Goal: Information Seeking & Learning: Learn about a topic

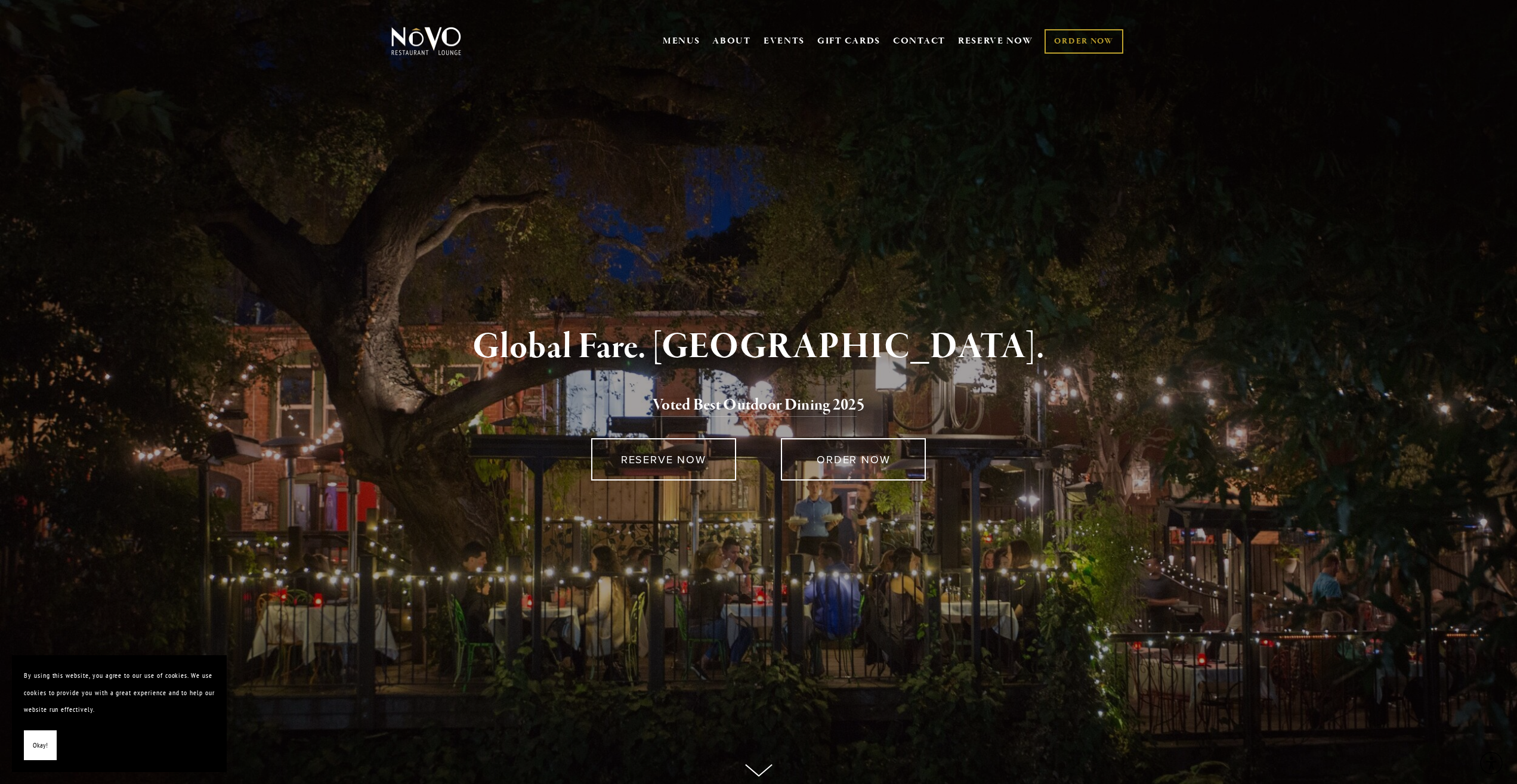
click at [41, 748] on span "Okay!" at bounding box center [39, 746] width 14 height 17
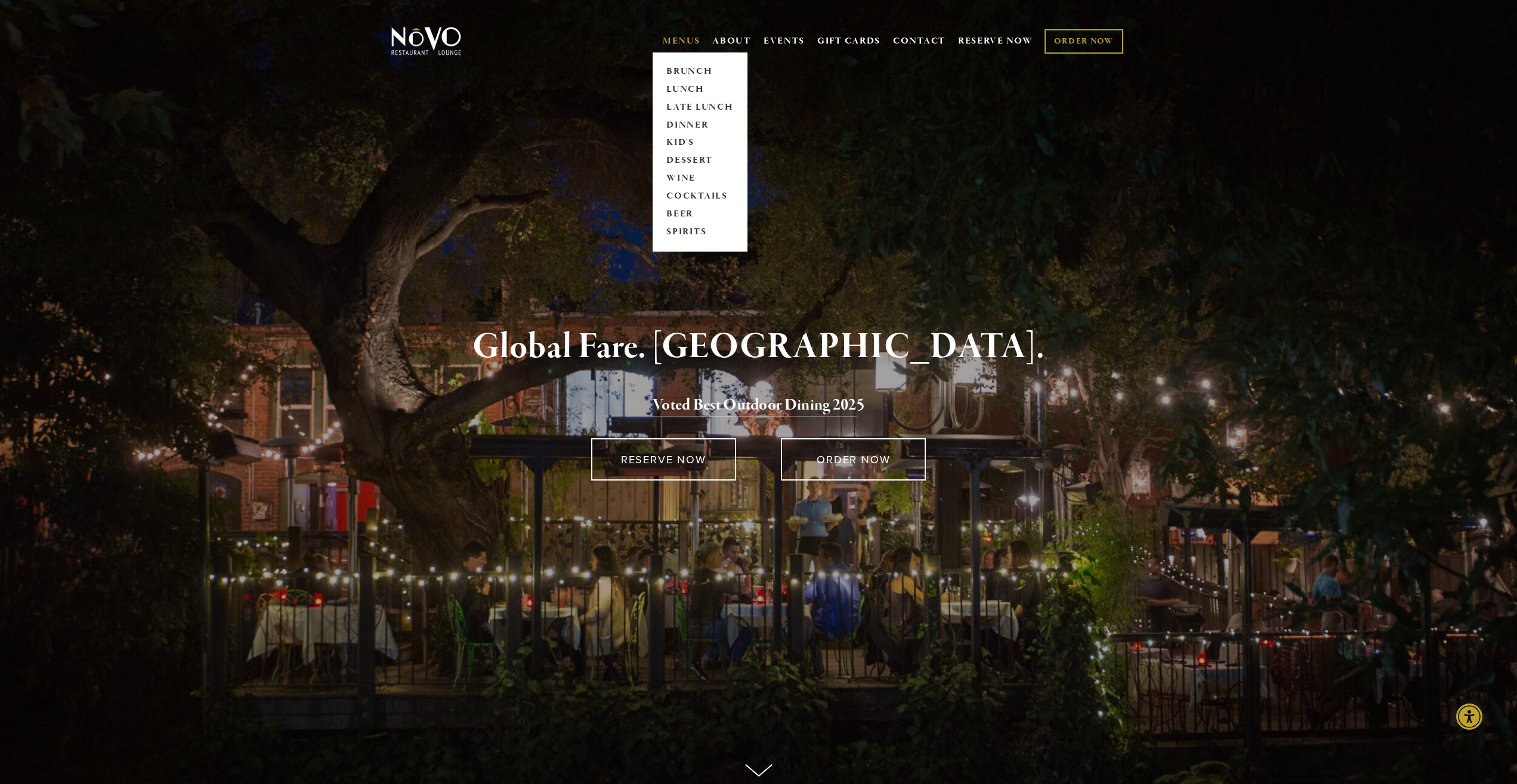
click at [675, 39] on link "MENUS" at bounding box center [681, 41] width 38 height 12
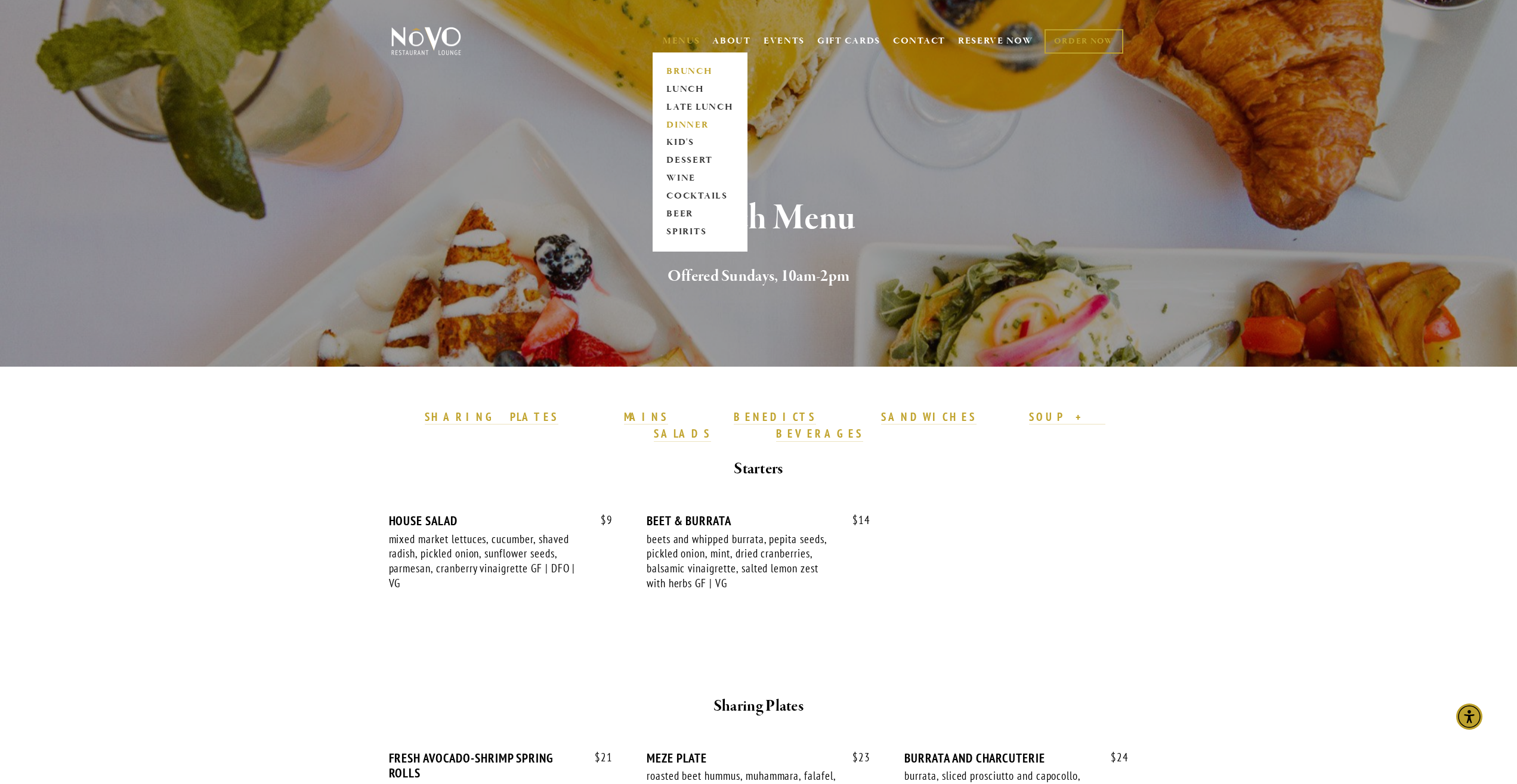
click at [678, 123] on link "DINNER" at bounding box center [699, 125] width 74 height 18
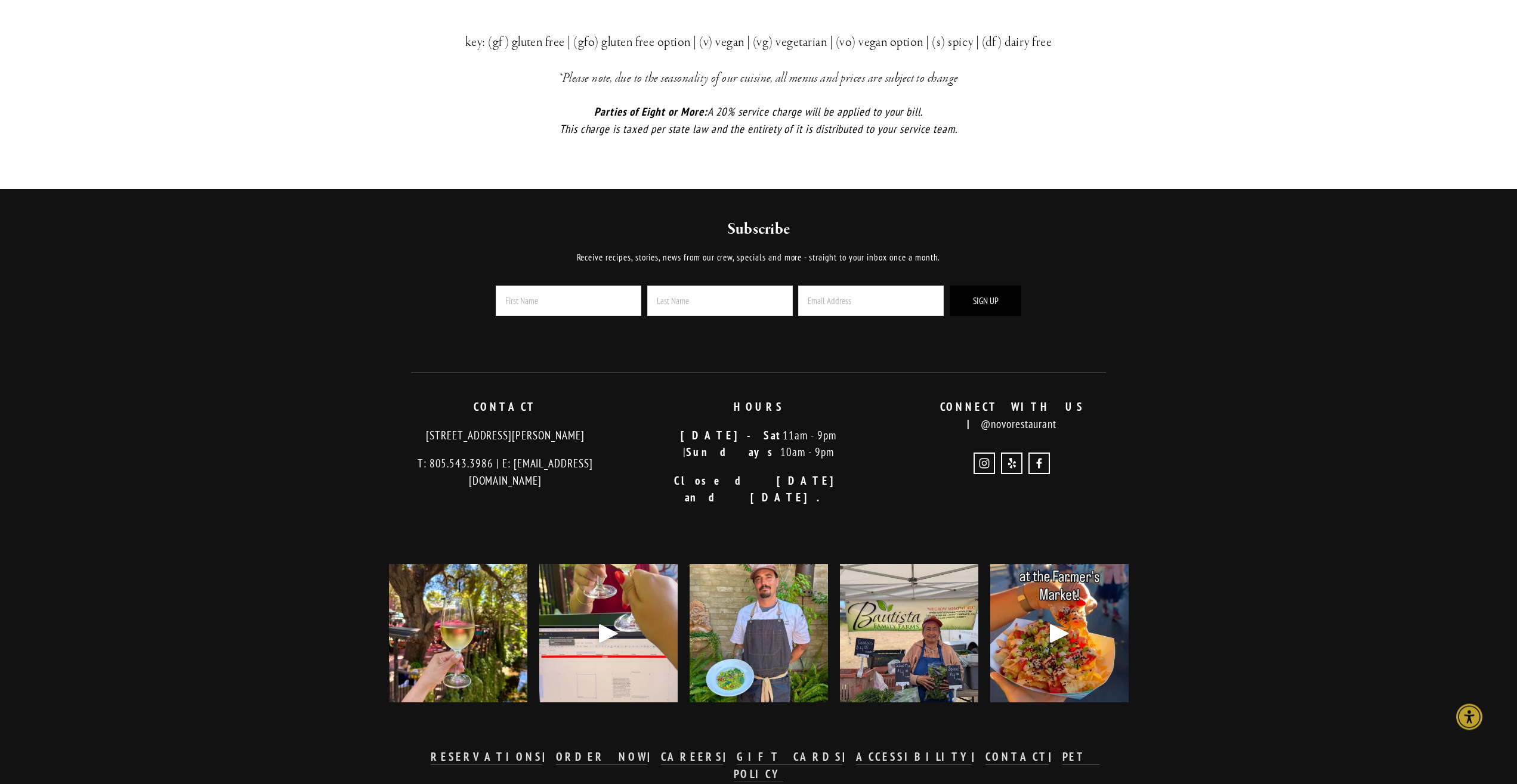
scroll to position [2743, 0]
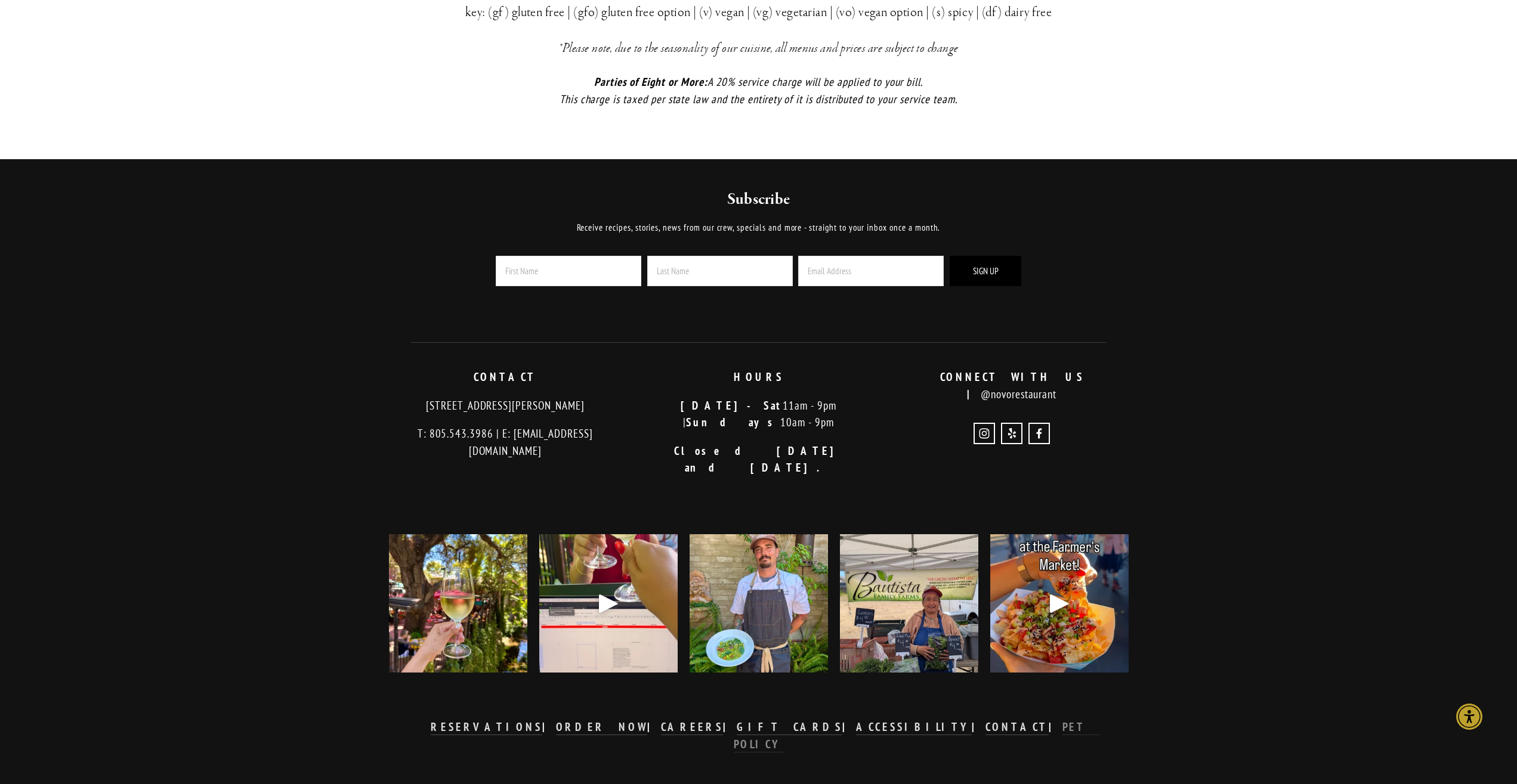
click at [971, 720] on strong "PET POLICY" at bounding box center [916, 735] width 366 height 32
